Goal: Navigation & Orientation: Find specific page/section

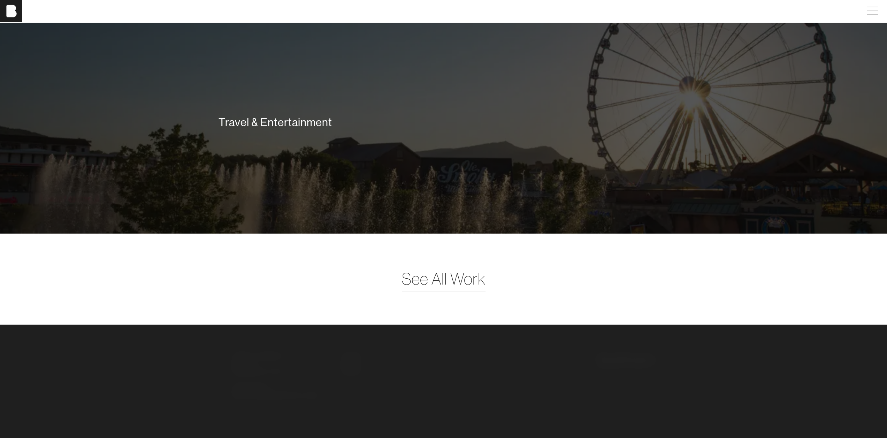
scroll to position [2126, 0]
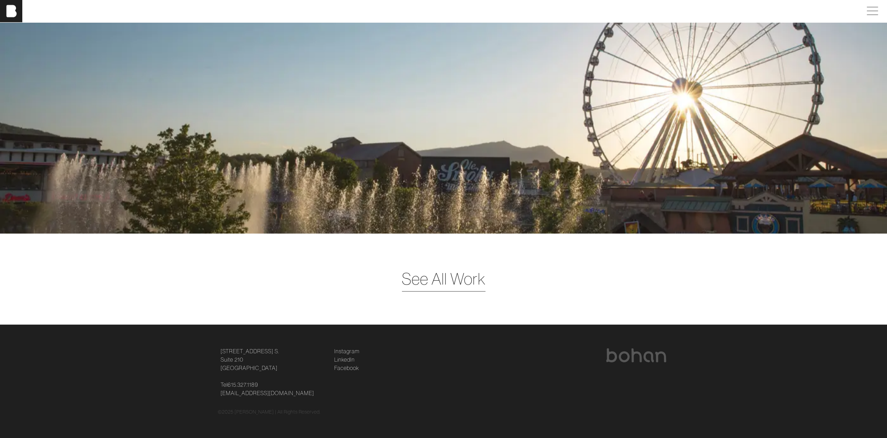
click at [446, 282] on span "See All Work" at bounding box center [444, 279] width 84 height 24
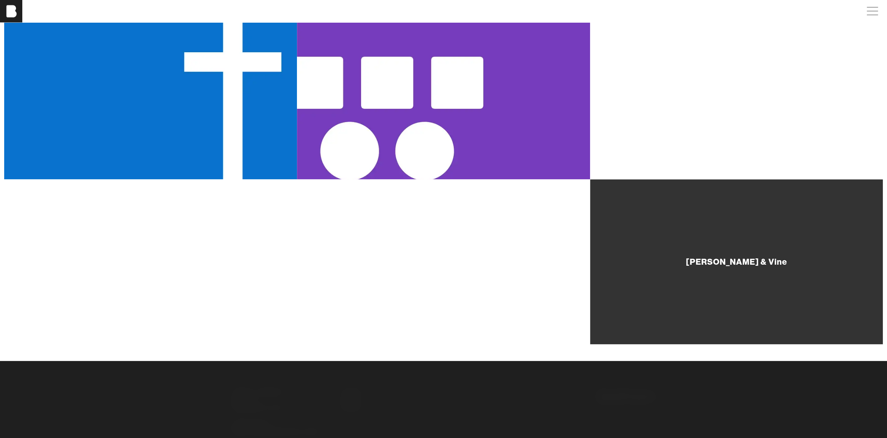
scroll to position [794, 0]
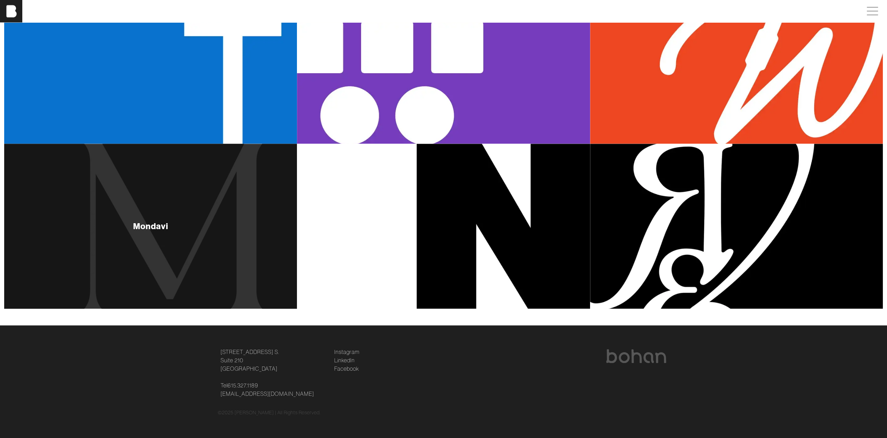
click at [226, 214] on div "Mondavi" at bounding box center [150, 226] width 293 height 165
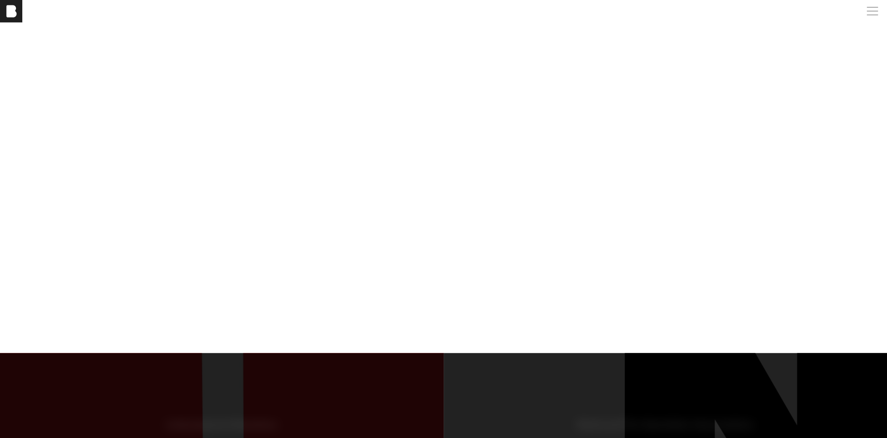
scroll to position [3519, 0]
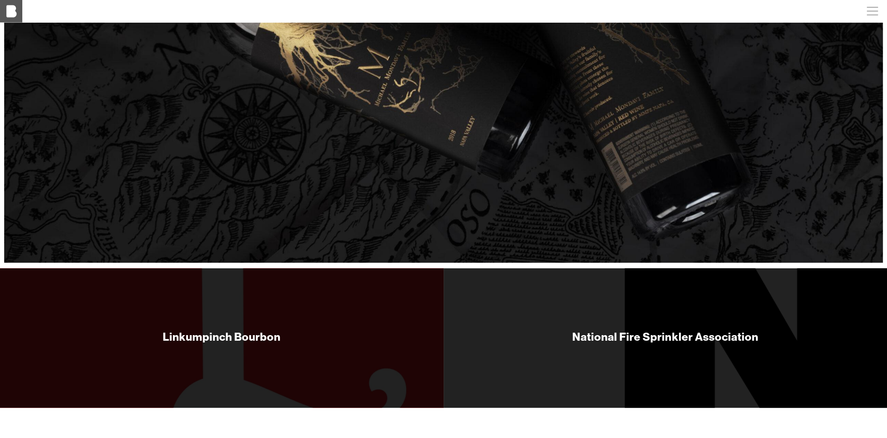
click at [15, 10] on img at bounding box center [11, 11] width 22 height 22
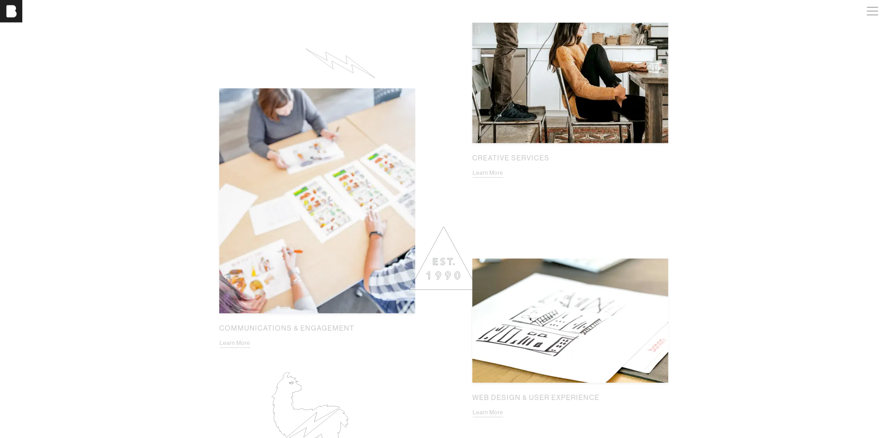
scroll to position [784, 0]
